Goal: Task Accomplishment & Management: Check status

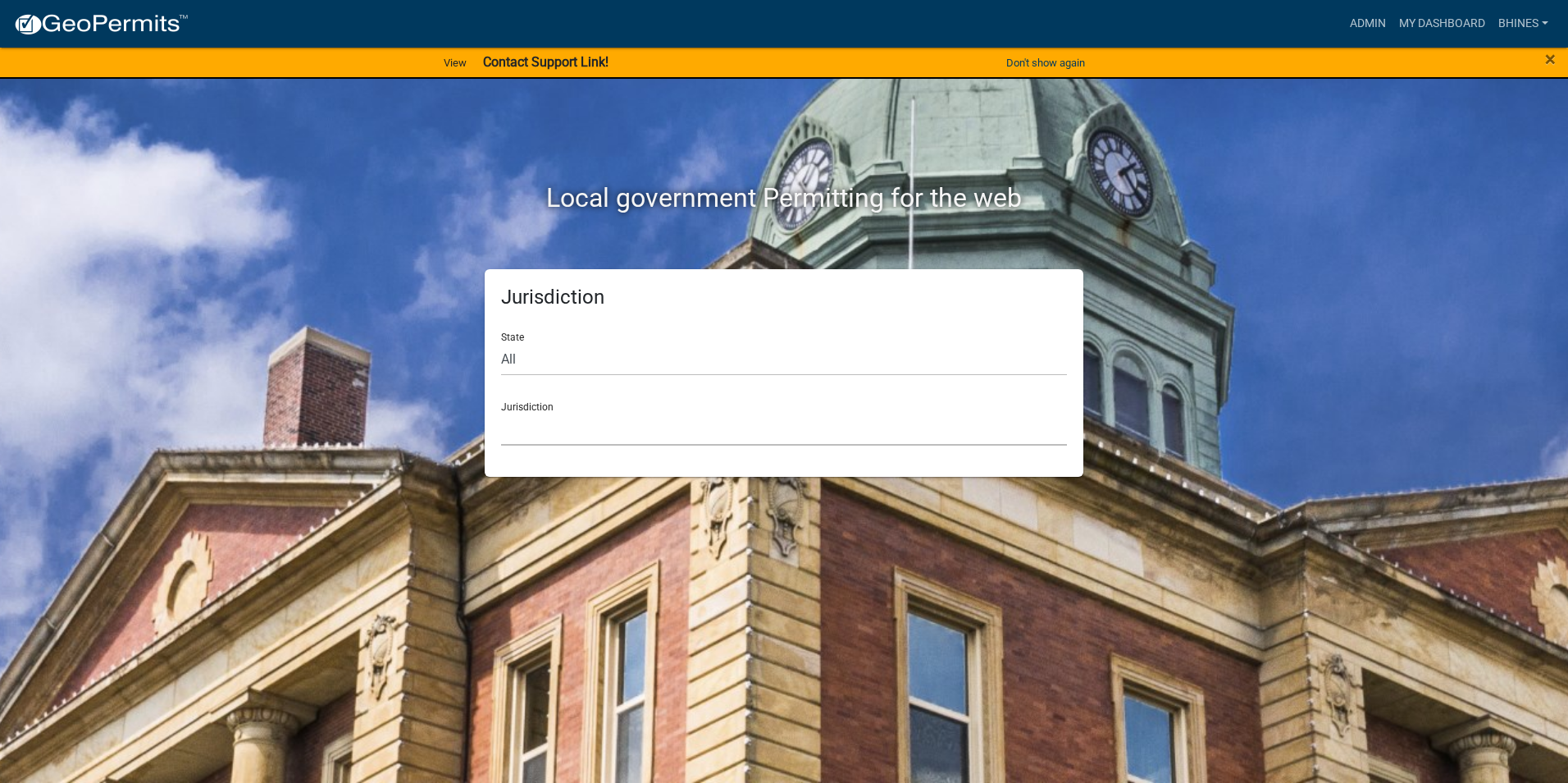
click at [522, 441] on select "[GEOGRAPHIC_DATA], [US_STATE] [GEOGRAPHIC_DATA], [US_STATE][PERSON_NAME][GEOGRA…" at bounding box center [784, 429] width 566 height 34
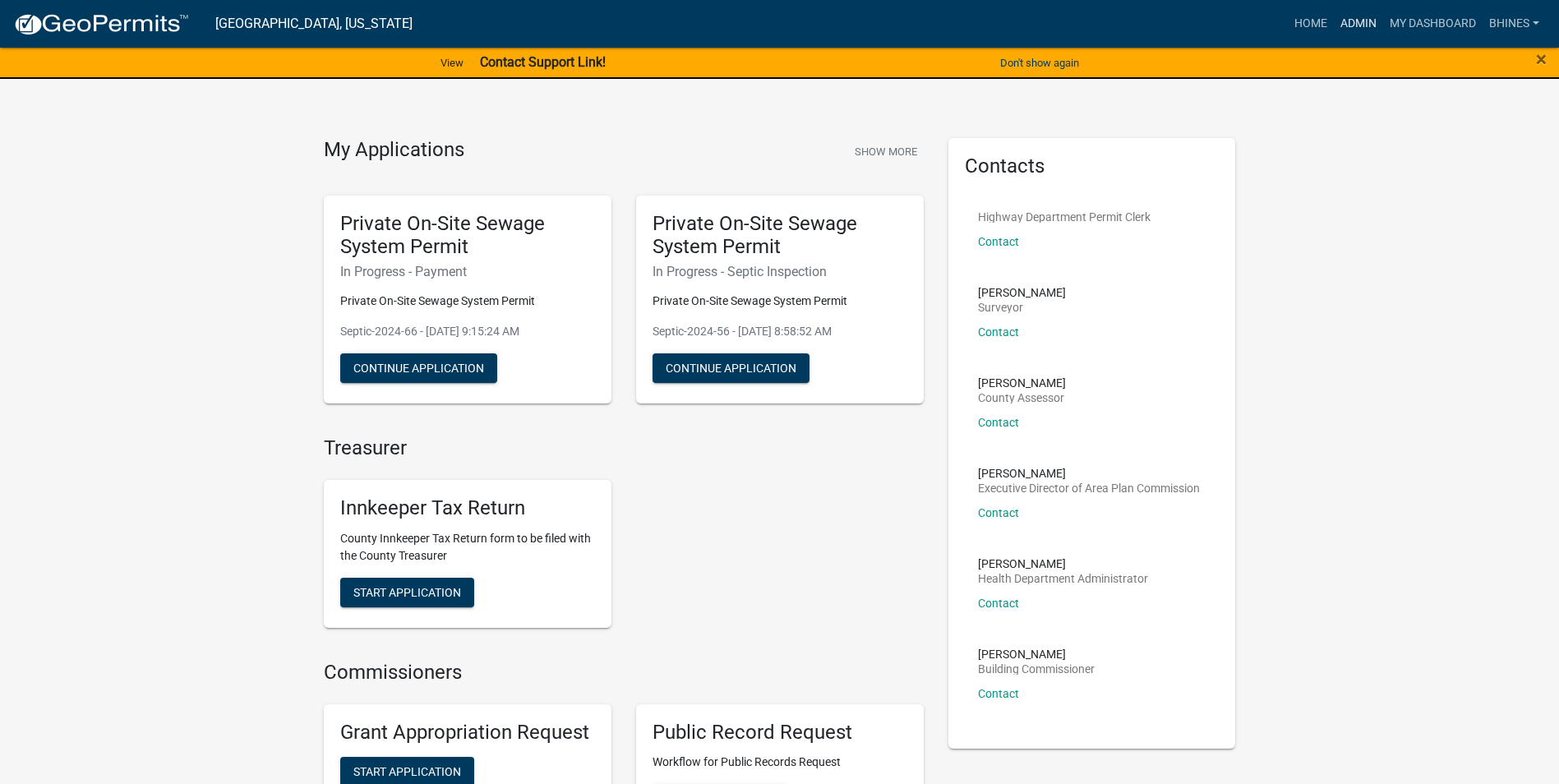
click at [1348, 24] on link "Admin" at bounding box center [1358, 23] width 49 height 31
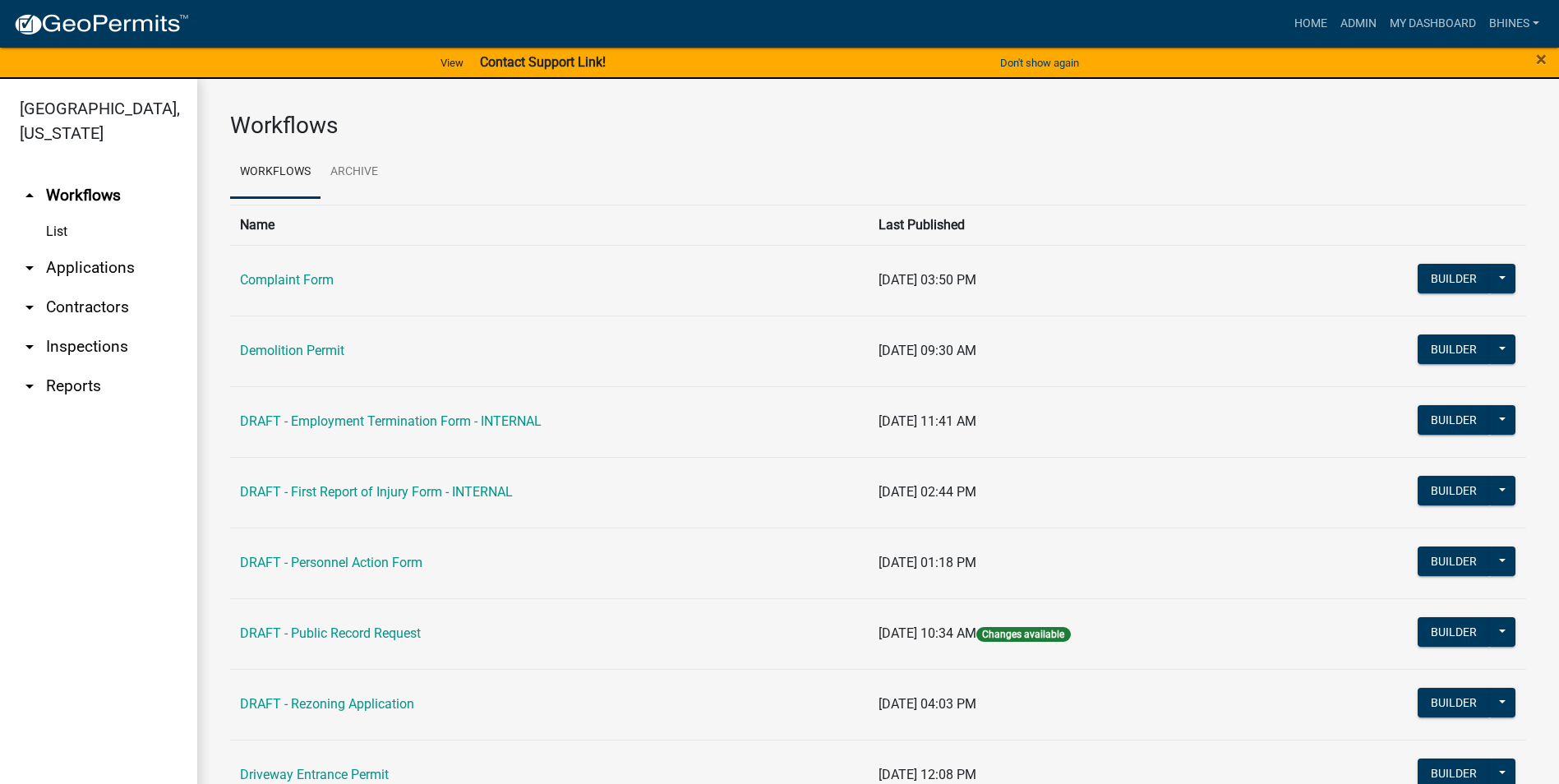
click at [69, 265] on link "arrow_drop_down Applications" at bounding box center [99, 268] width 197 height 39
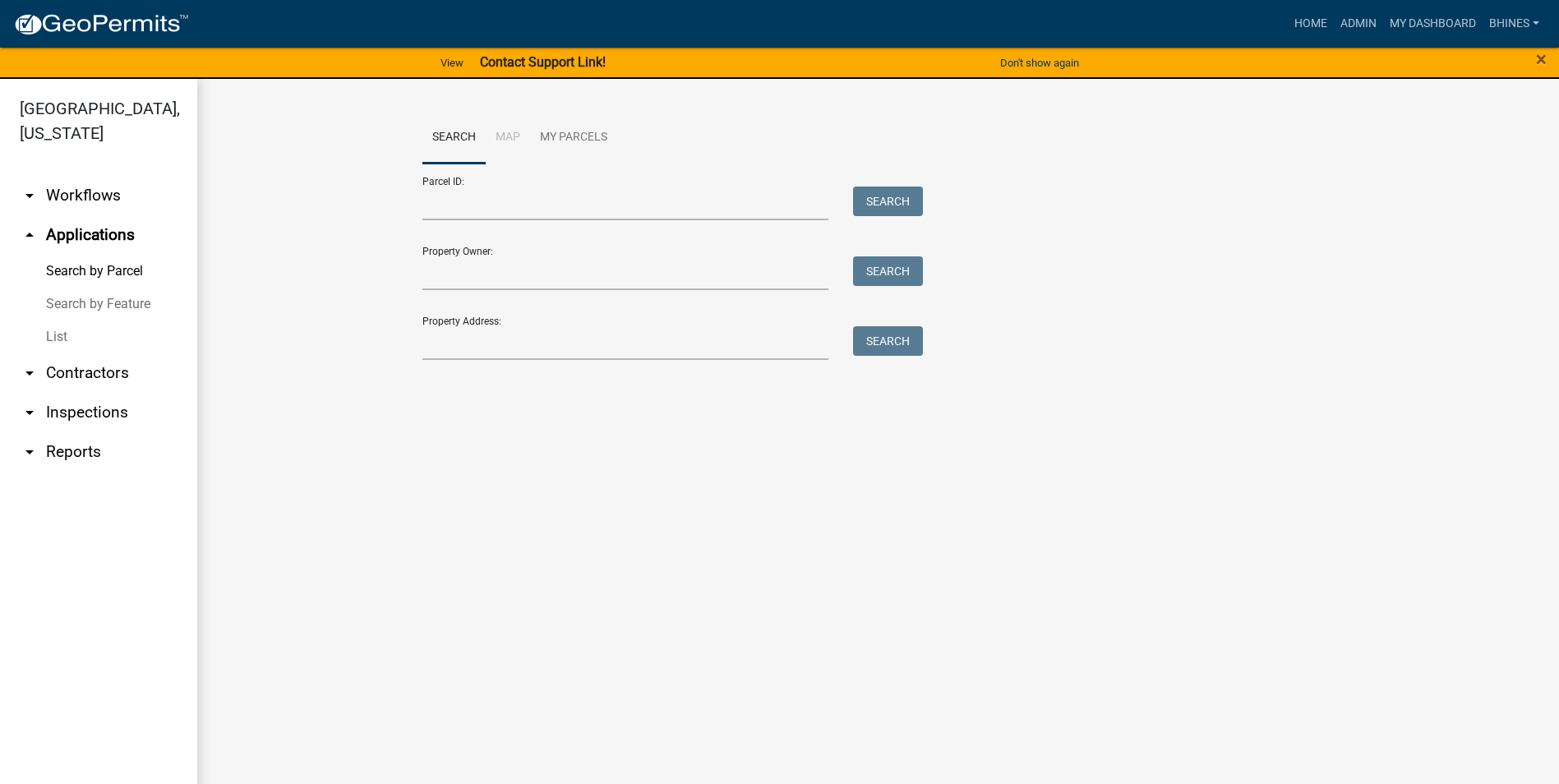
click at [54, 337] on link "List" at bounding box center [99, 337] width 197 height 33
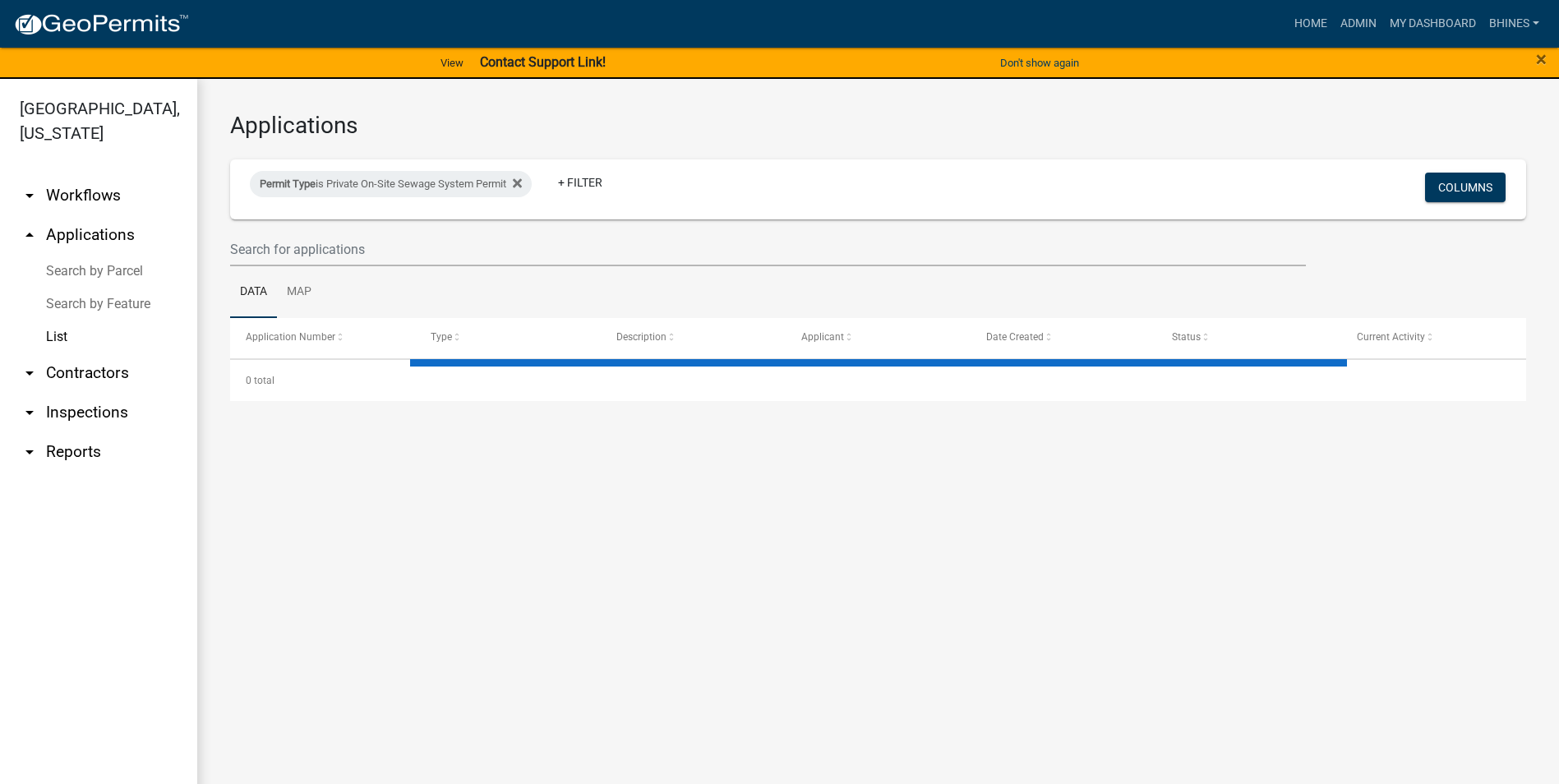
select select "3: 100"
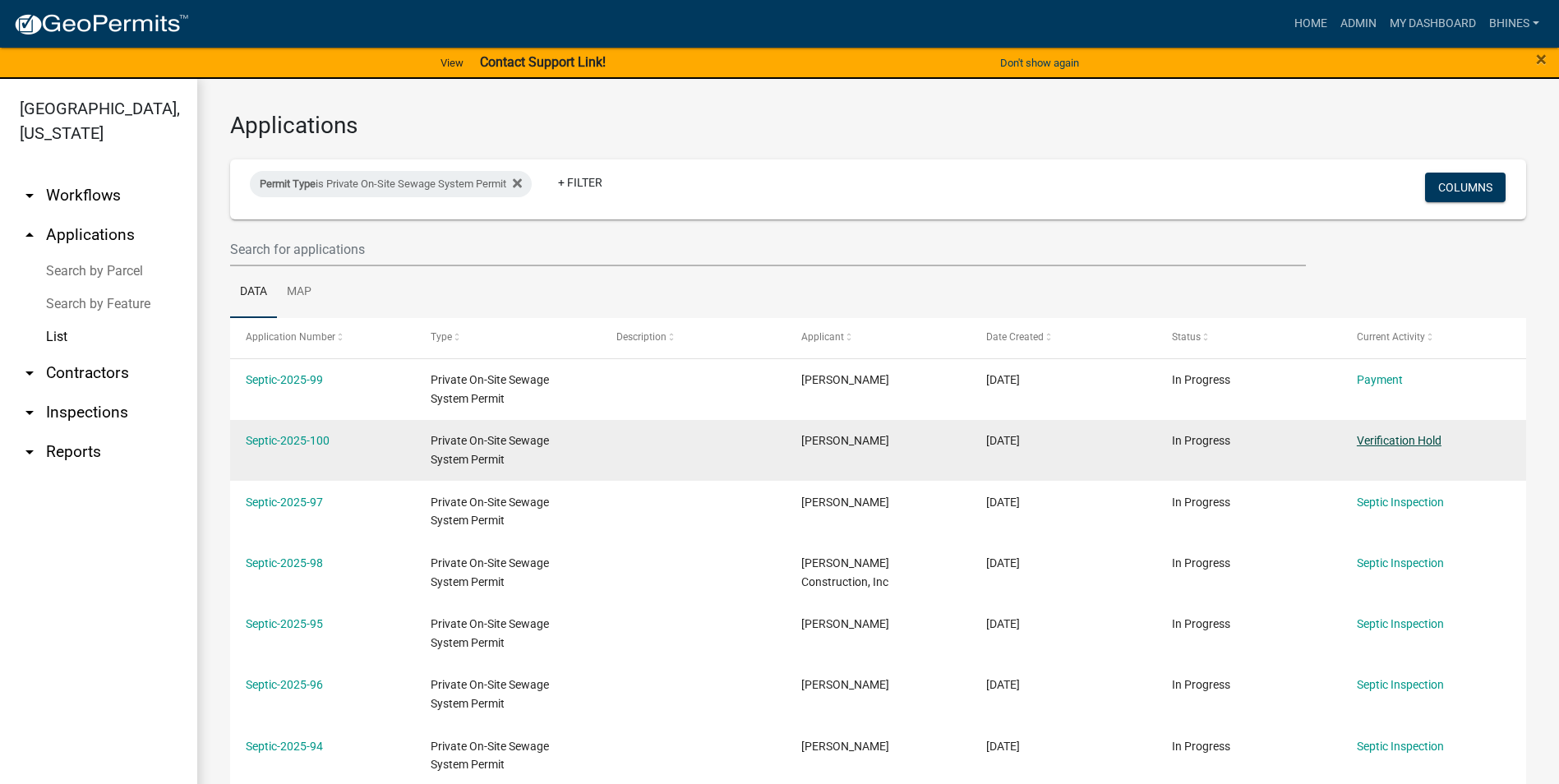
click at [1379, 441] on link "Verification Hold" at bounding box center [1399, 440] width 85 height 13
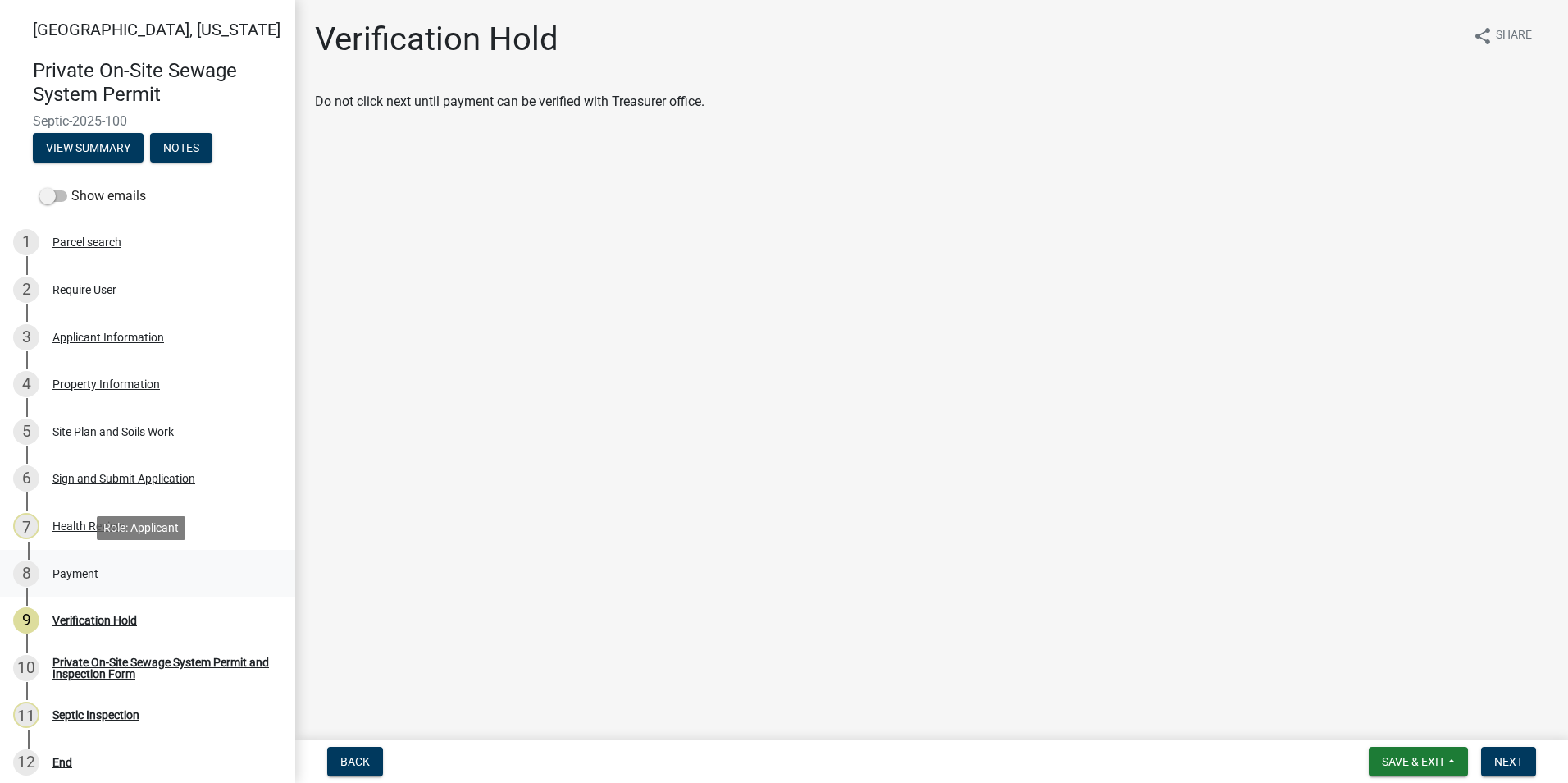
click at [103, 568] on div "8 Payment" at bounding box center [141, 573] width 256 height 26
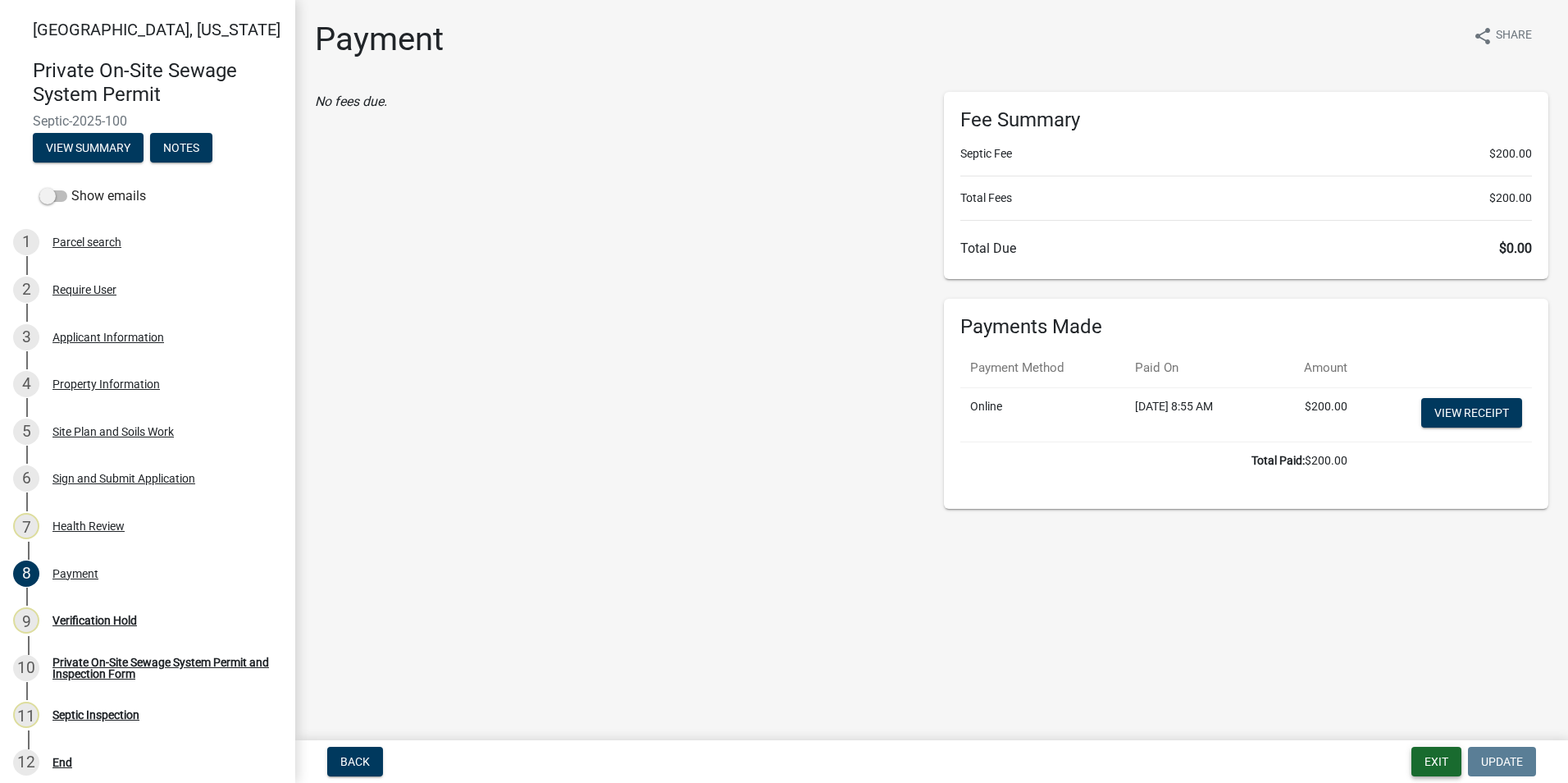
click at [1442, 768] on button "Exit" at bounding box center [1437, 761] width 50 height 29
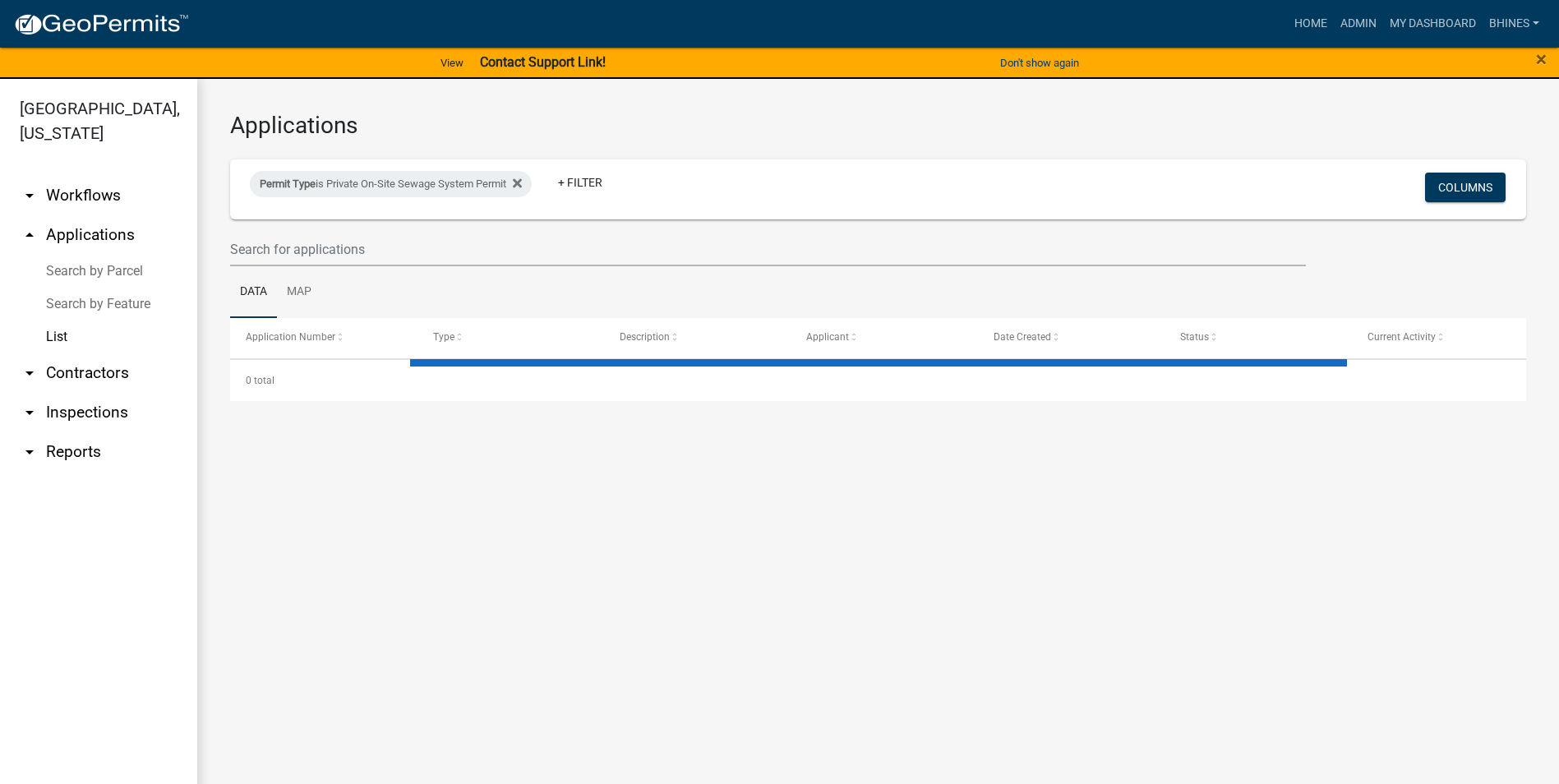
select select "3: 100"
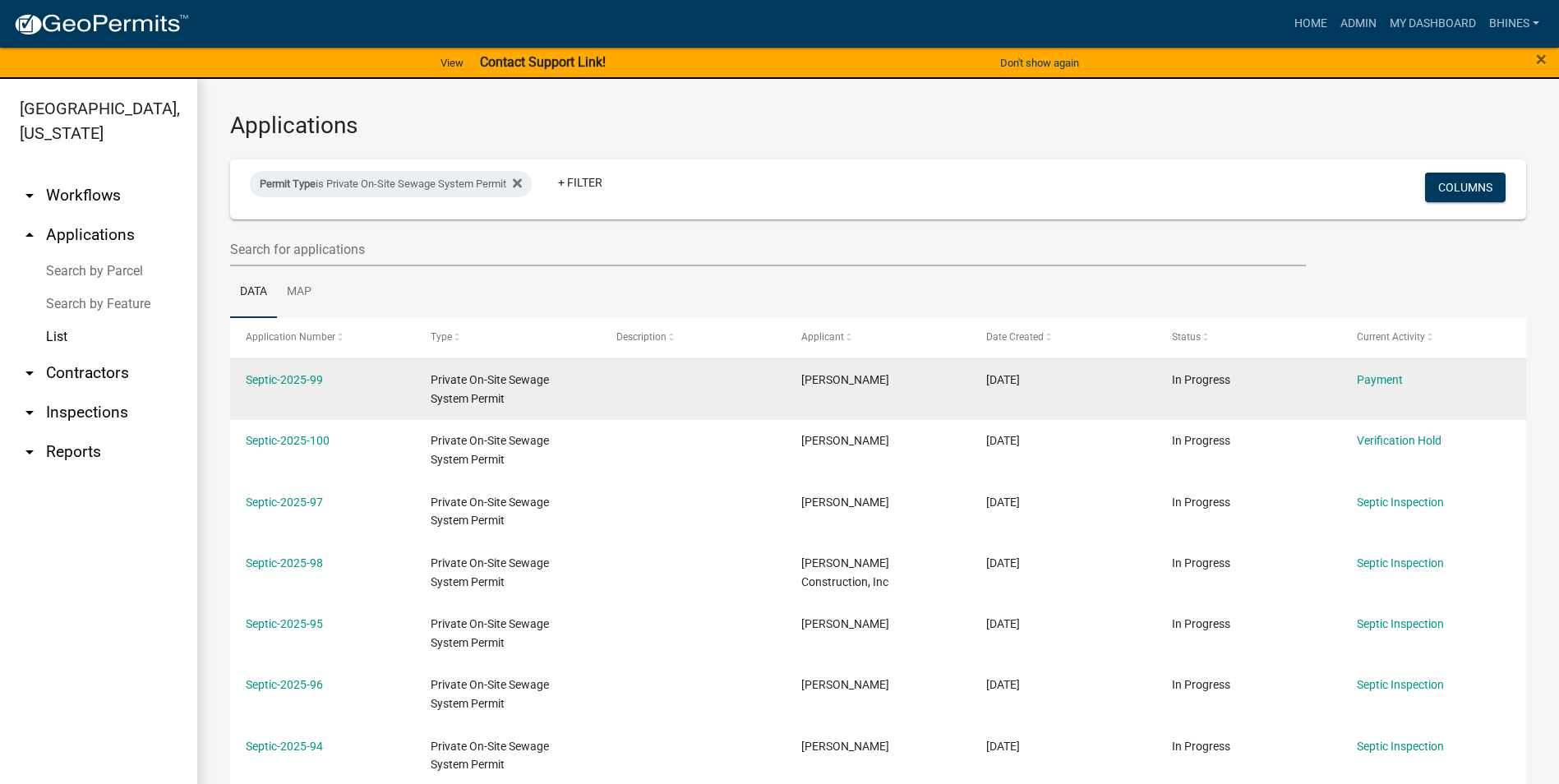
click at [1379, 387] on div "Payment" at bounding box center [1434, 379] width 154 height 19
click at [1379, 382] on link "Payment" at bounding box center [1379, 379] width 46 height 13
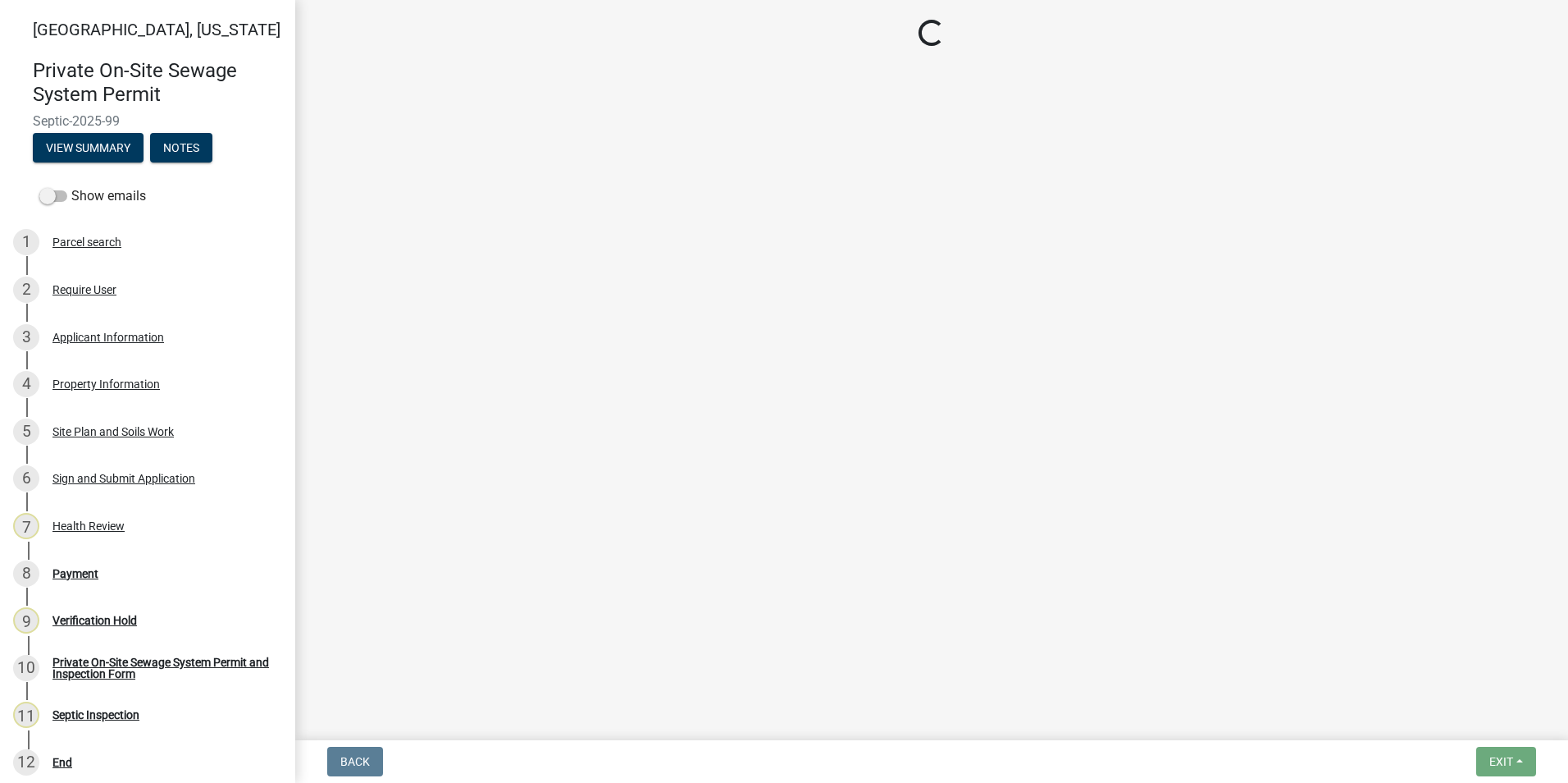
select select "3: 3"
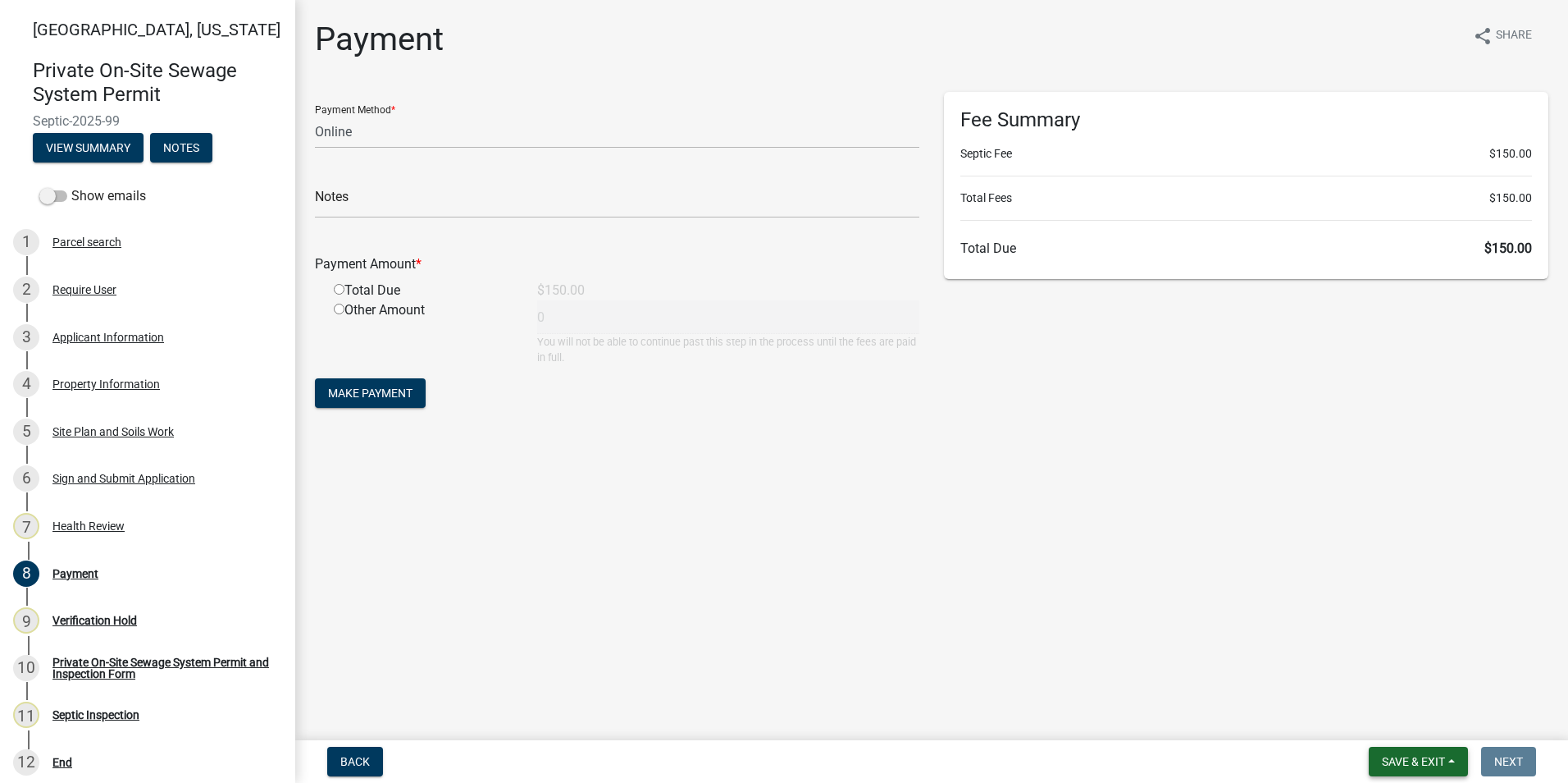
click at [1406, 772] on button "Save & Exit" at bounding box center [1418, 761] width 99 height 29
click at [1371, 710] on button "Save & Exit" at bounding box center [1402, 719] width 131 height 39
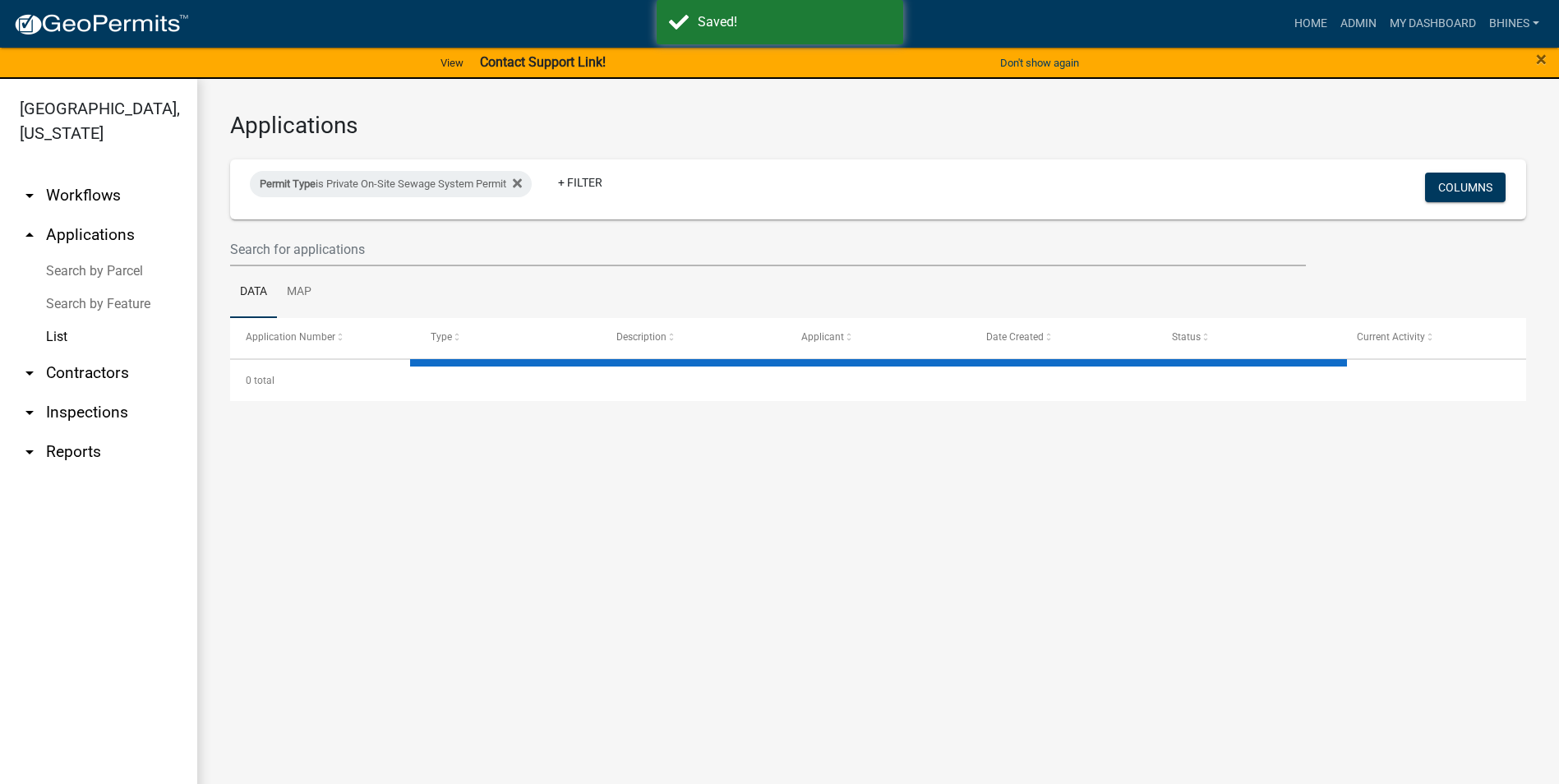
select select "3: 100"
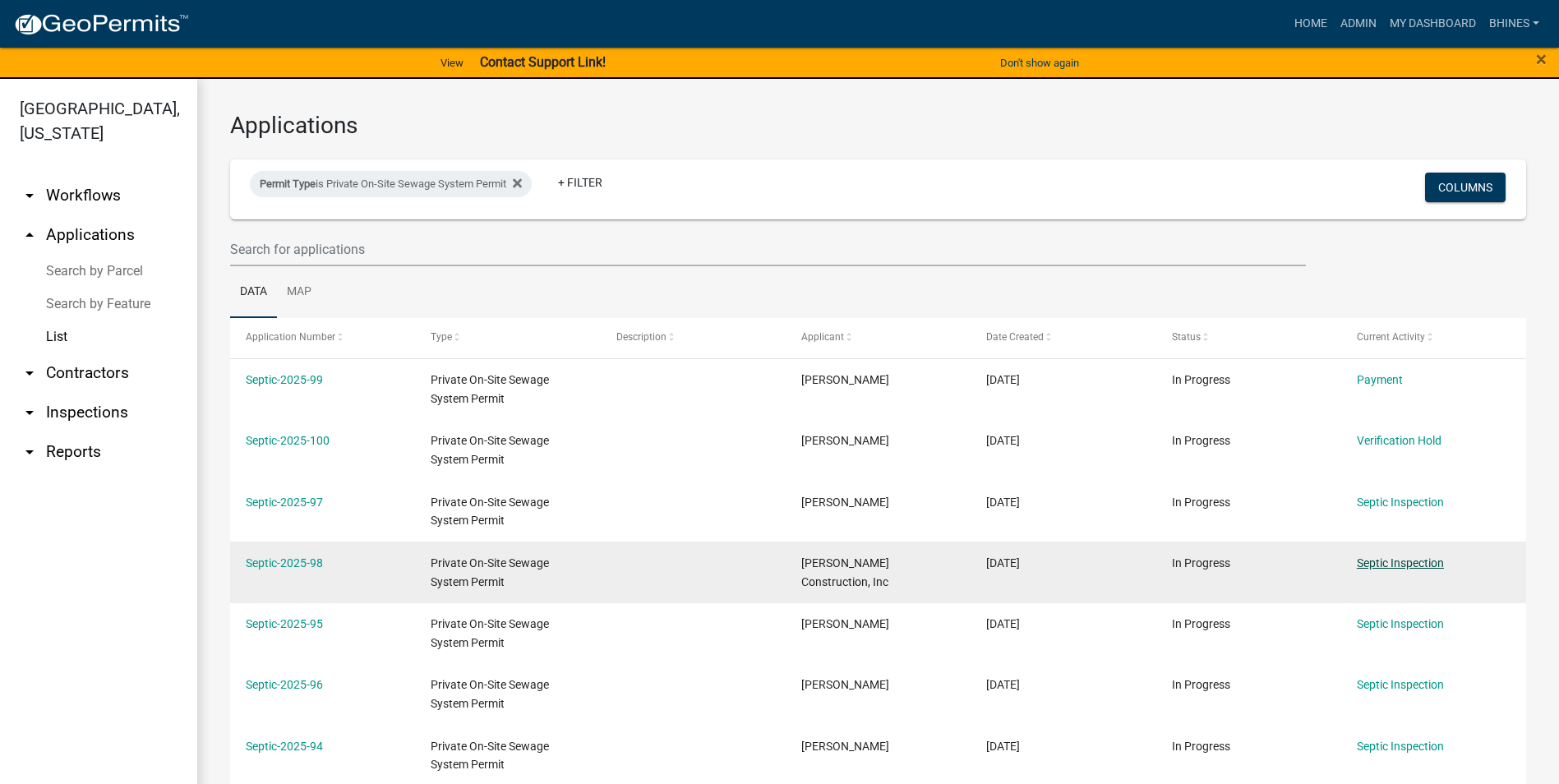
click at [1390, 565] on link "Septic Inspection" at bounding box center [1400, 562] width 87 height 13
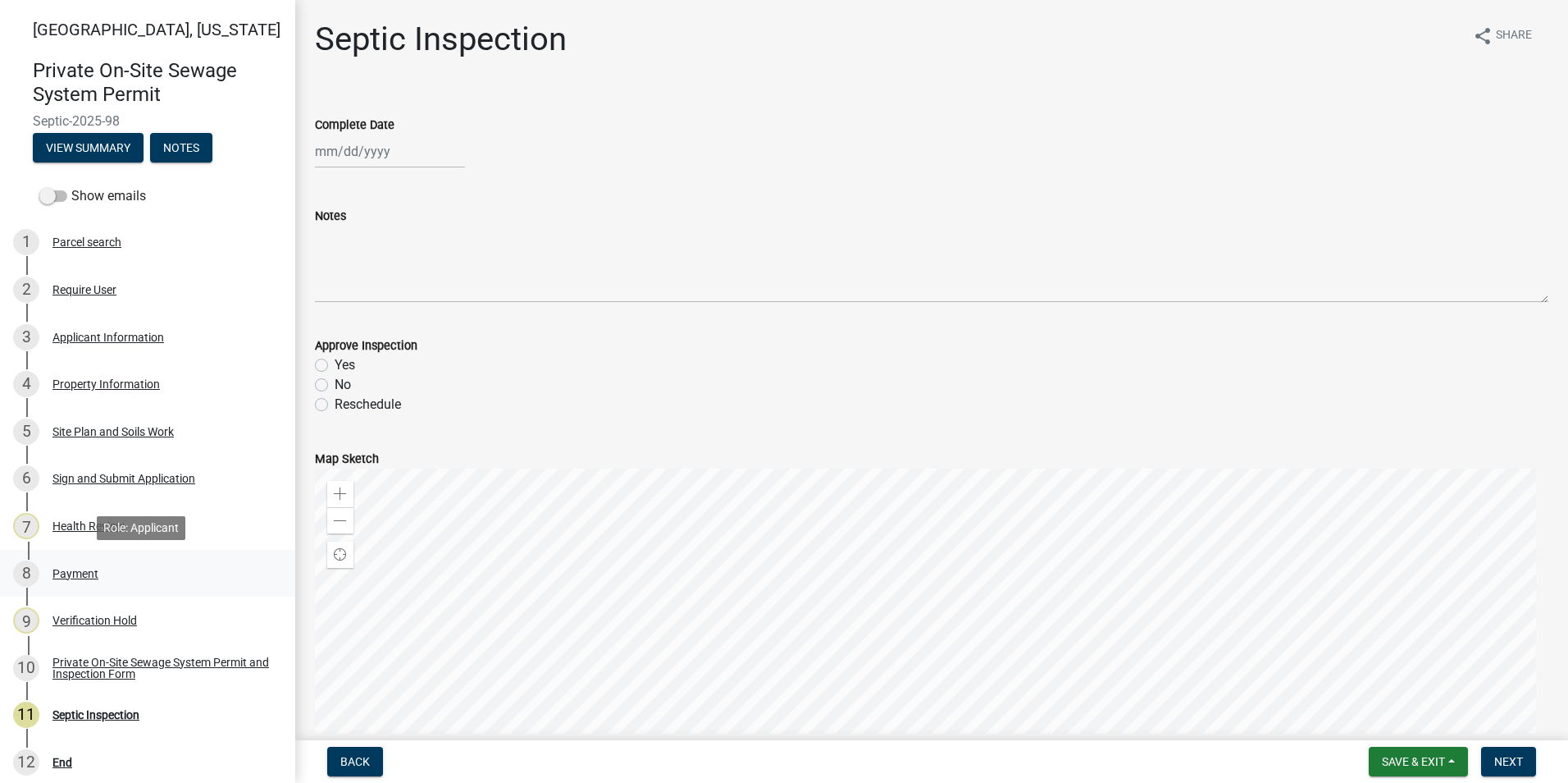
click at [83, 584] on div "8 Payment" at bounding box center [141, 573] width 256 height 26
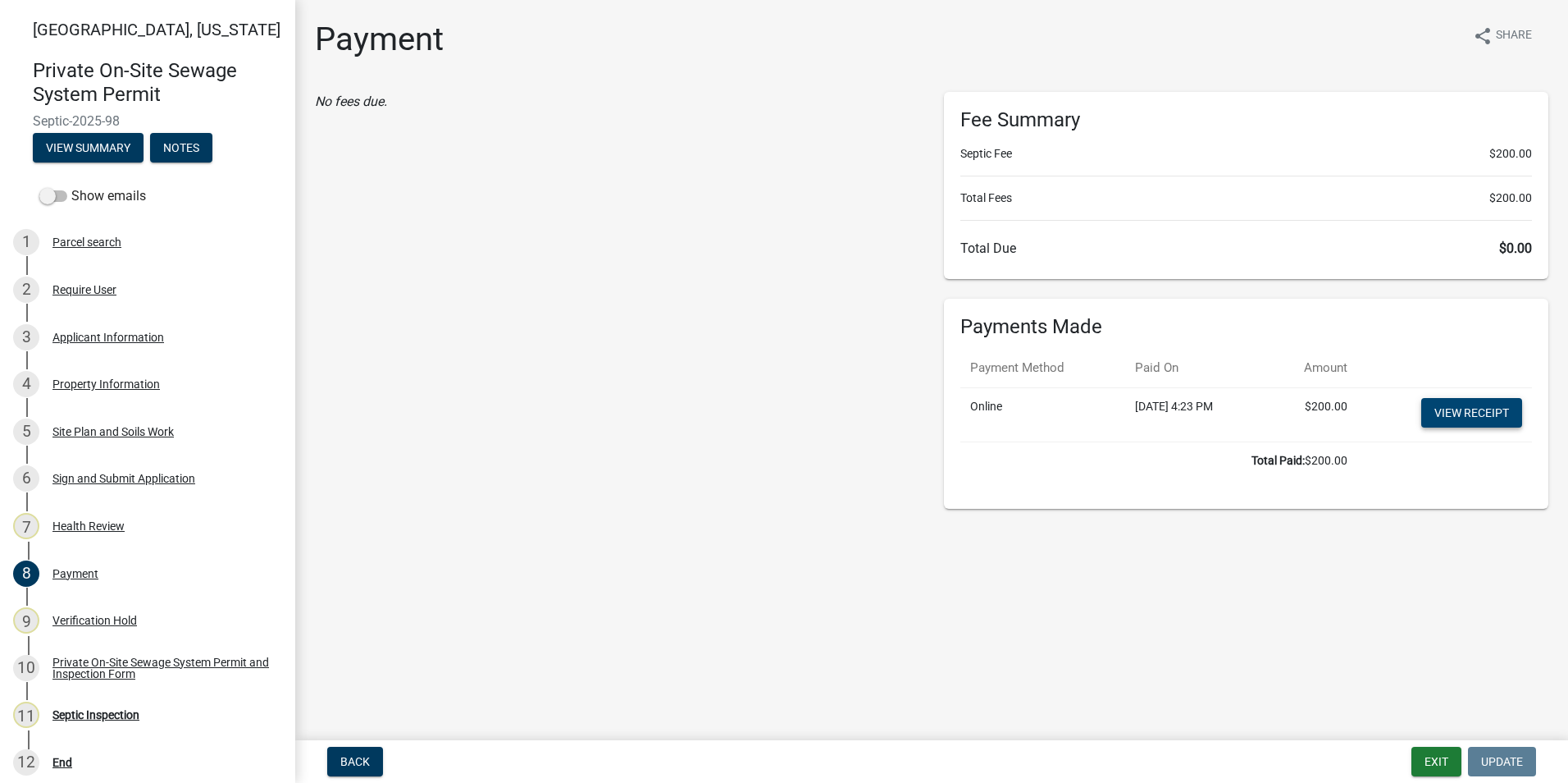
click at [1463, 410] on link "View receipt" at bounding box center [1472, 412] width 101 height 29
click at [162, 656] on div "Private On-Site Sewage System Permit and Inspection Form" at bounding box center [161, 668] width 216 height 23
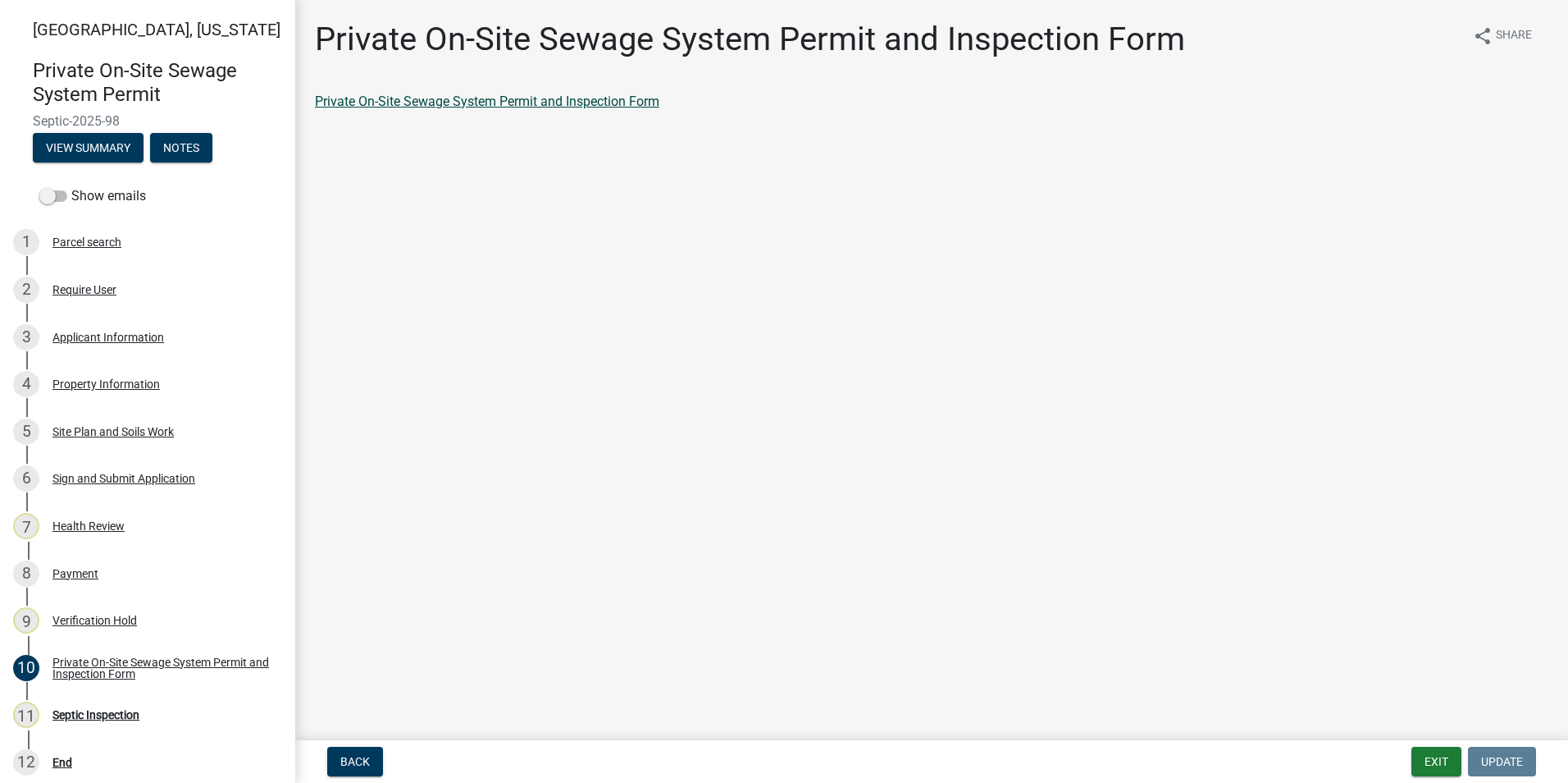
click at [466, 105] on link "Private On-Site Sewage System Permit and Inspection Form" at bounding box center [486, 101] width 344 height 15
